Goal: Information Seeking & Learning: Learn about a topic

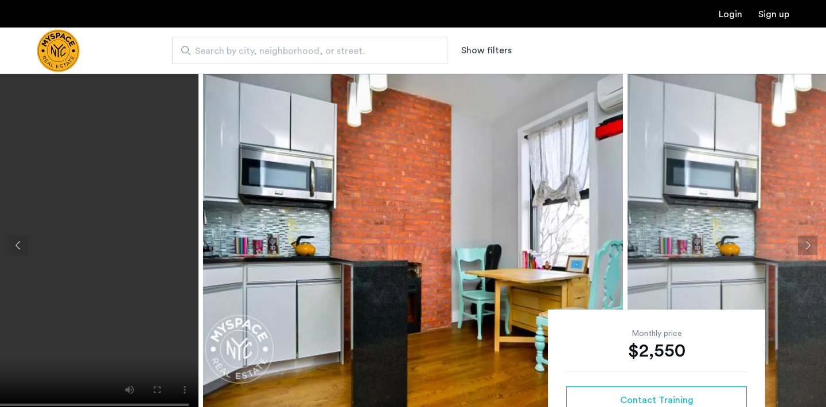
click at [431, 291] on img at bounding box center [413, 245] width 420 height 344
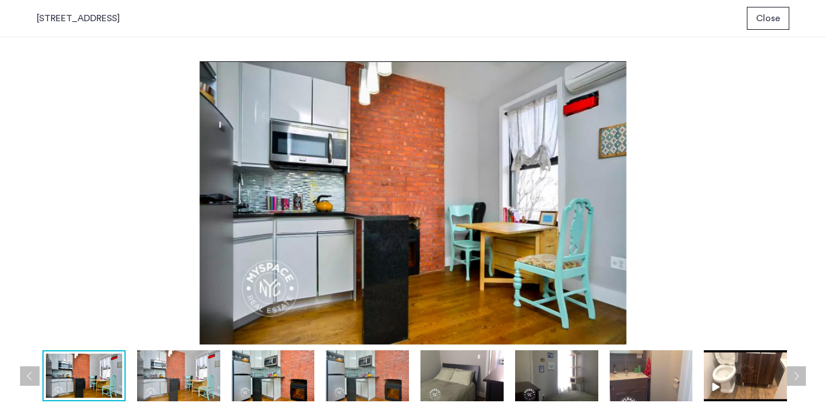
click at [161, 374] on img at bounding box center [178, 375] width 83 height 51
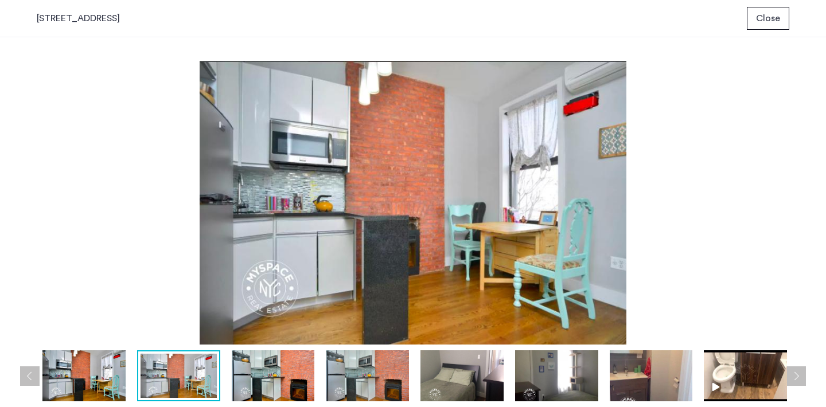
click at [282, 373] on img at bounding box center [273, 375] width 83 height 51
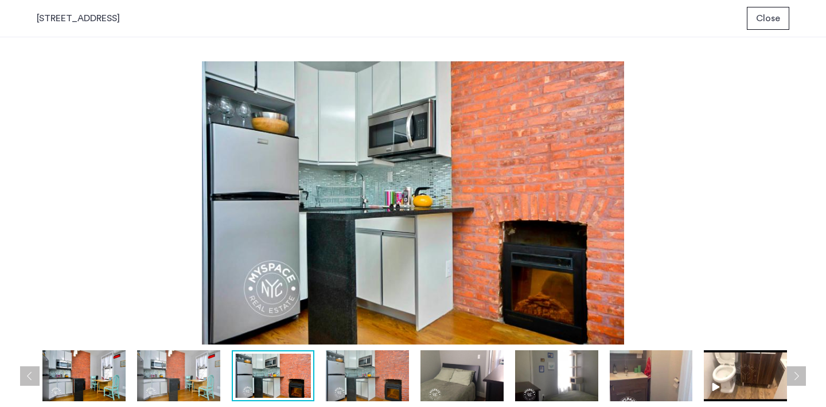
click at [389, 368] on img at bounding box center [367, 375] width 83 height 51
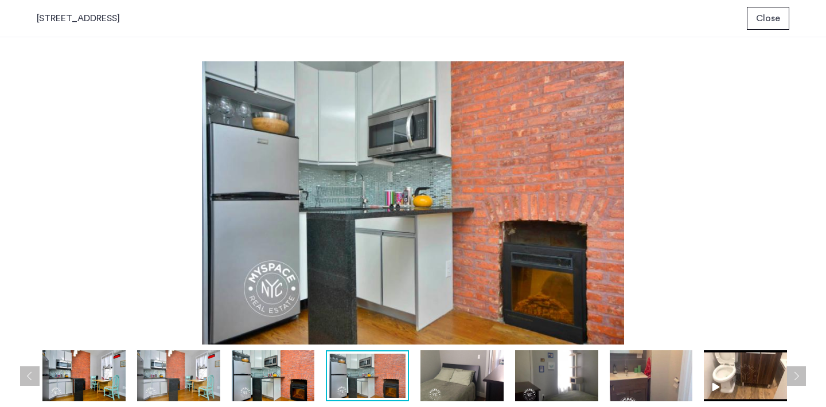
click at [479, 370] on img at bounding box center [461, 375] width 83 height 51
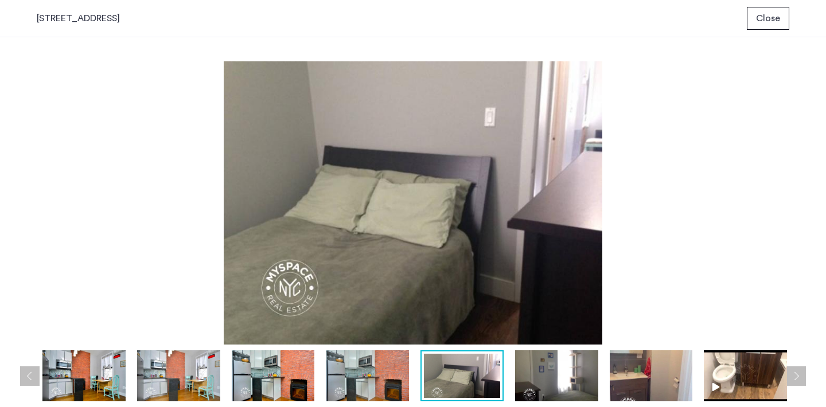
click at [556, 376] on img at bounding box center [556, 375] width 83 height 51
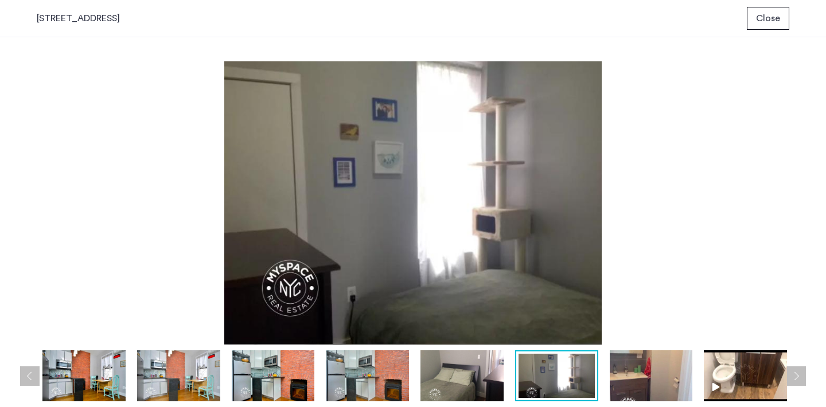
click at [651, 361] on img at bounding box center [651, 375] width 83 height 51
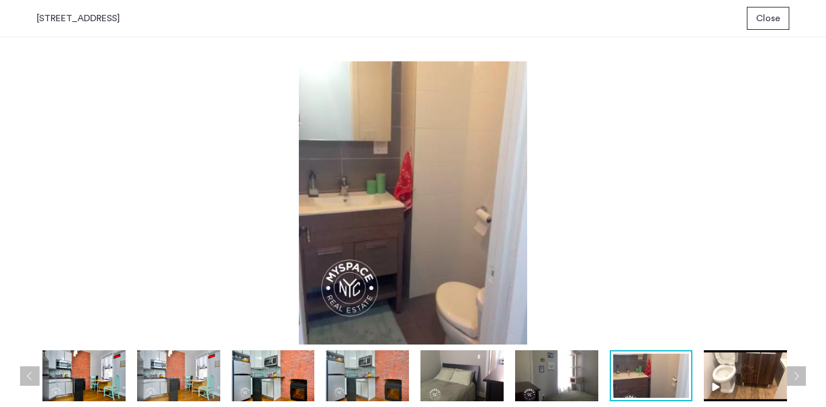
click at [706, 379] on img at bounding box center [745, 375] width 83 height 51
